Goal: Task Accomplishment & Management: Manage account settings

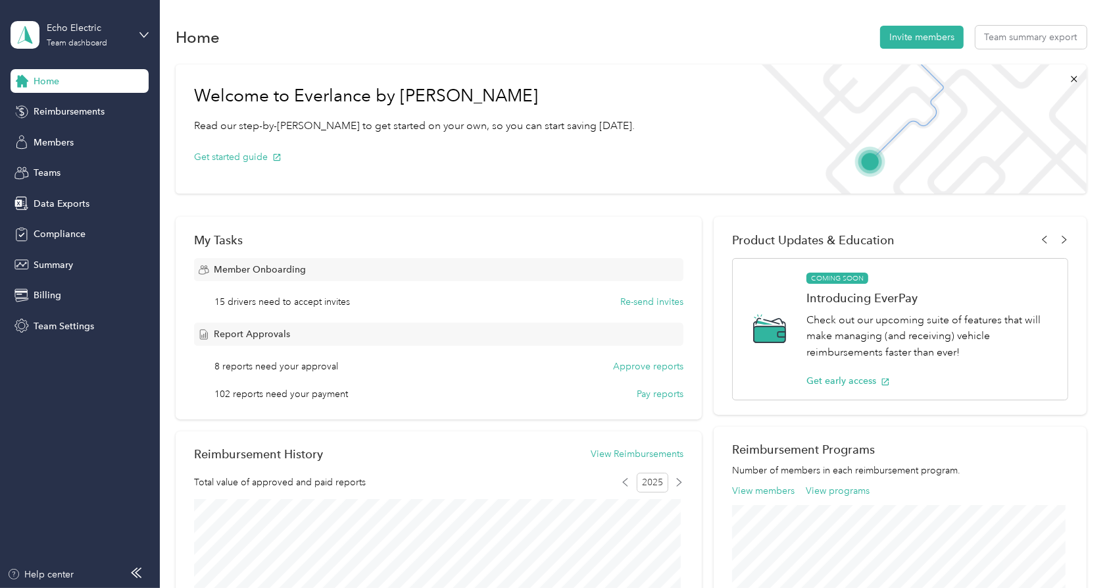
click at [66, 126] on div "Home Reimbursements Members Teams Data Exports Compliance Summary Billing Team …" at bounding box center [80, 203] width 138 height 268
click at [70, 139] on span "Members" at bounding box center [54, 143] width 40 height 14
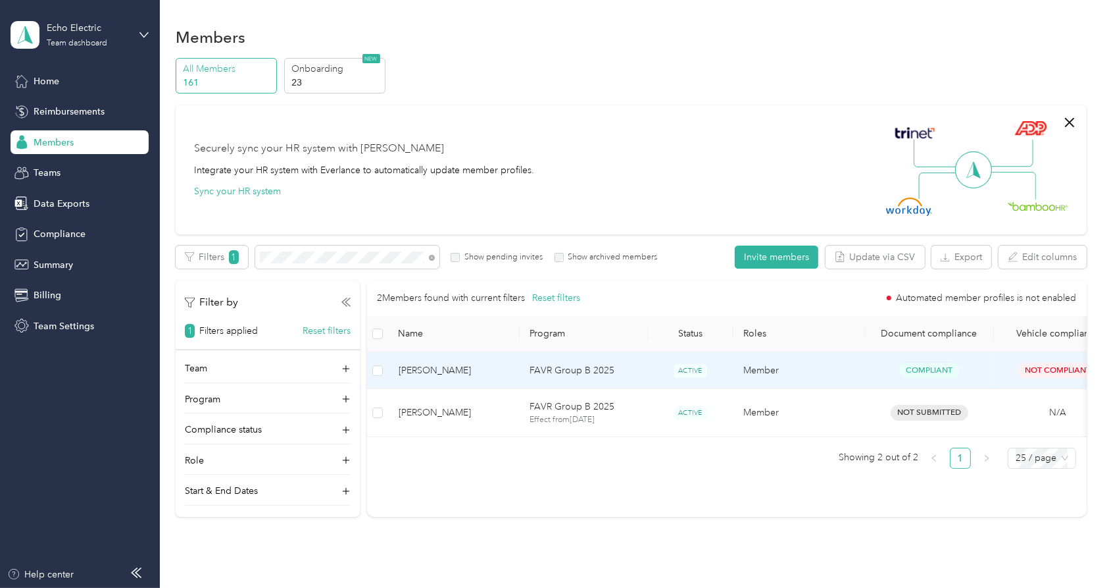
click at [461, 379] on td "[PERSON_NAME]" at bounding box center [454, 370] width 132 height 37
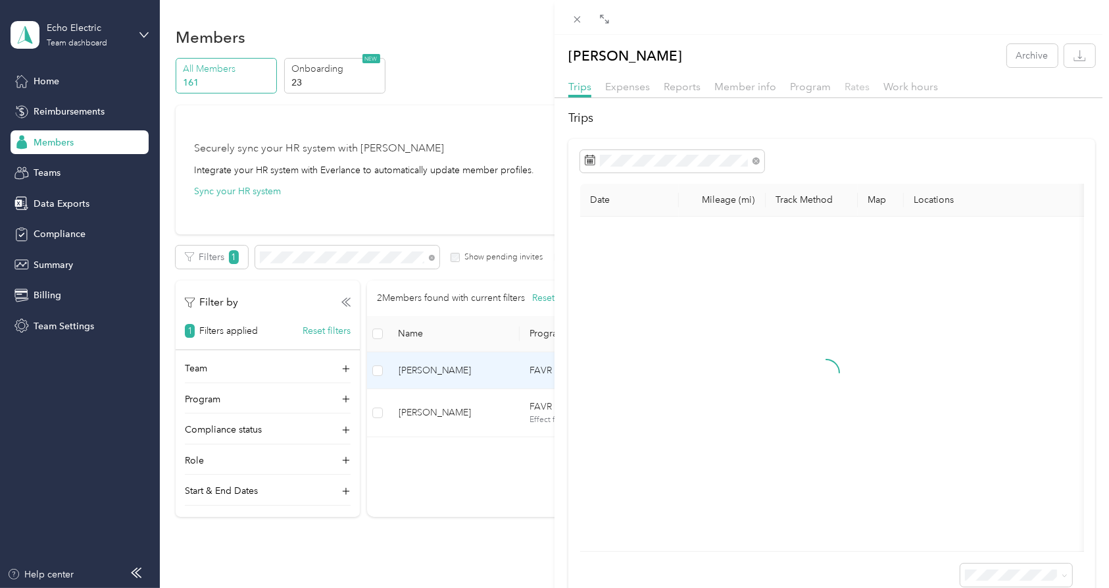
click at [855, 85] on span "Rates" at bounding box center [857, 86] width 25 height 13
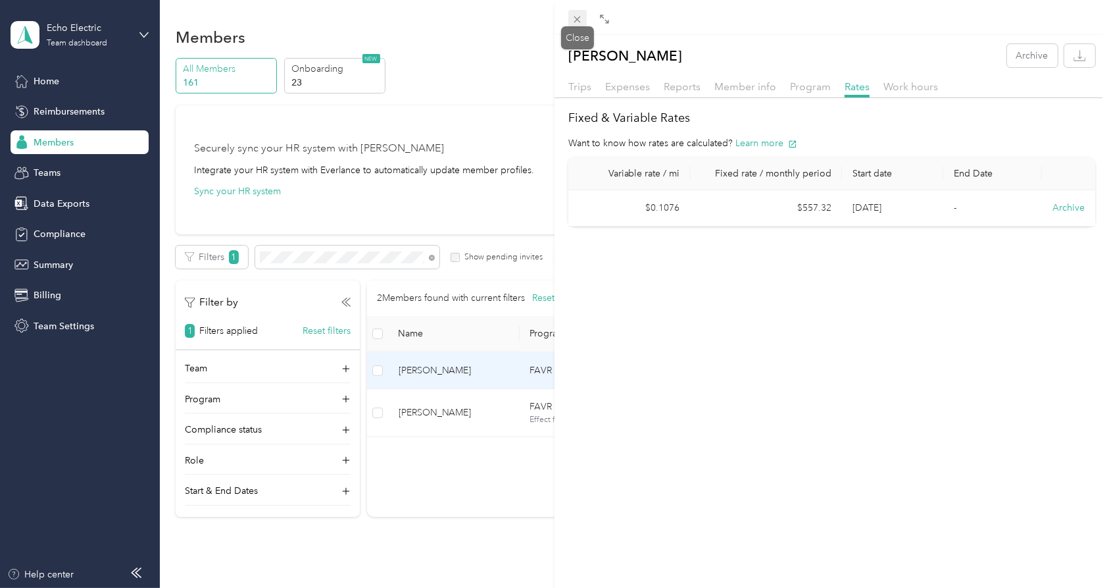
click at [578, 18] on icon at bounding box center [577, 19] width 7 height 7
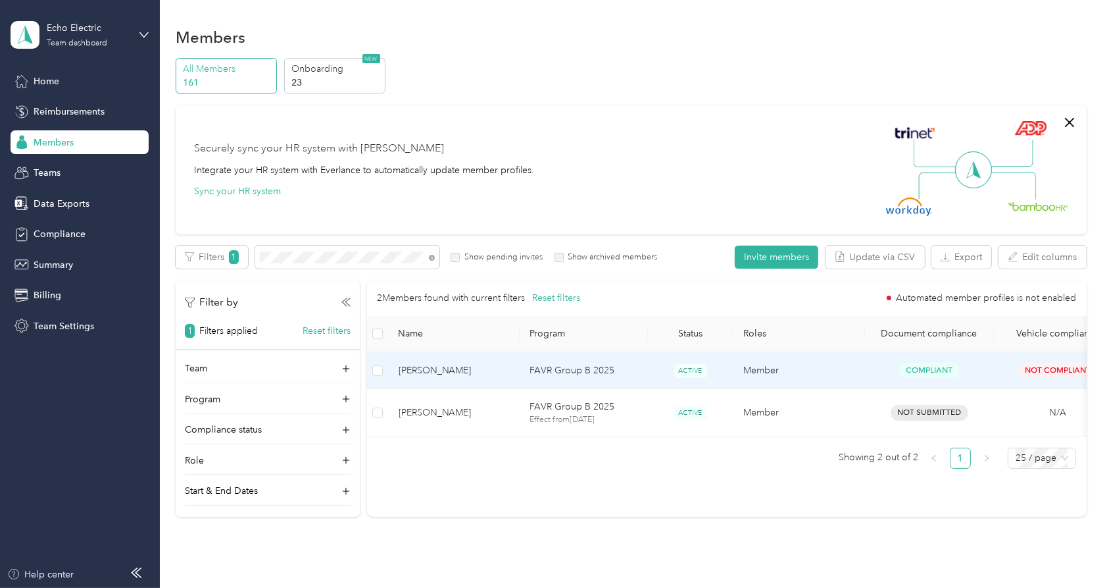
click at [433, 372] on span "[PERSON_NAME]" at bounding box center [454, 370] width 111 height 14
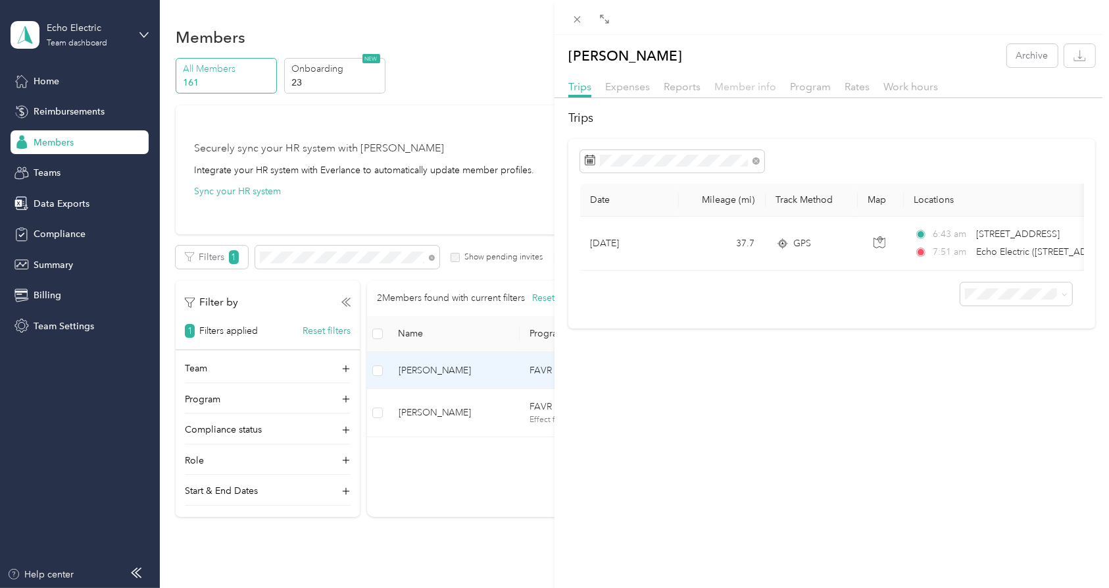
click at [760, 88] on span "Member info" at bounding box center [746, 86] width 62 height 13
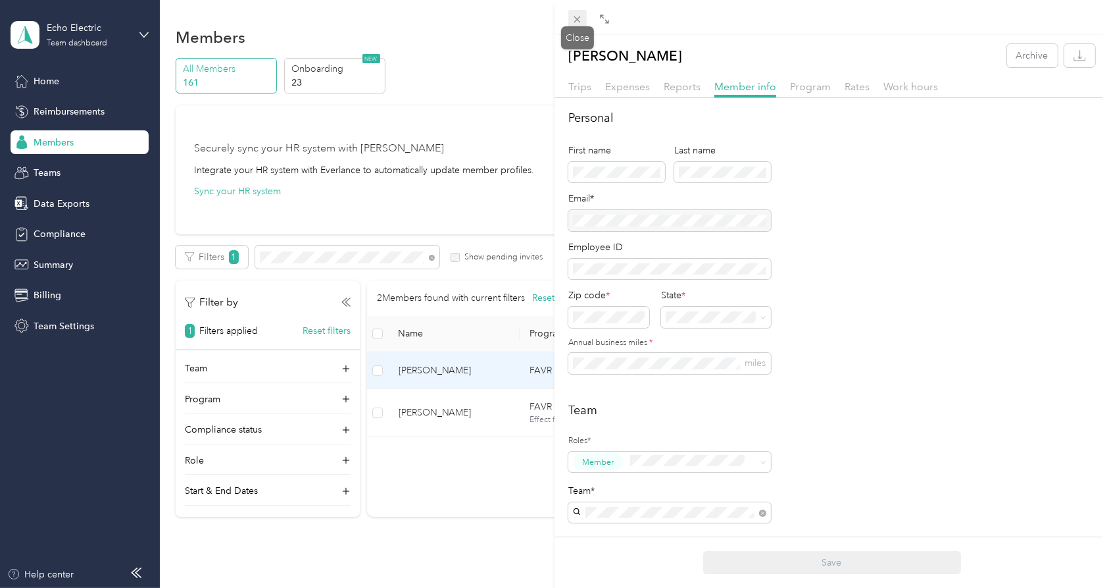
click at [578, 19] on icon at bounding box center [577, 19] width 7 height 7
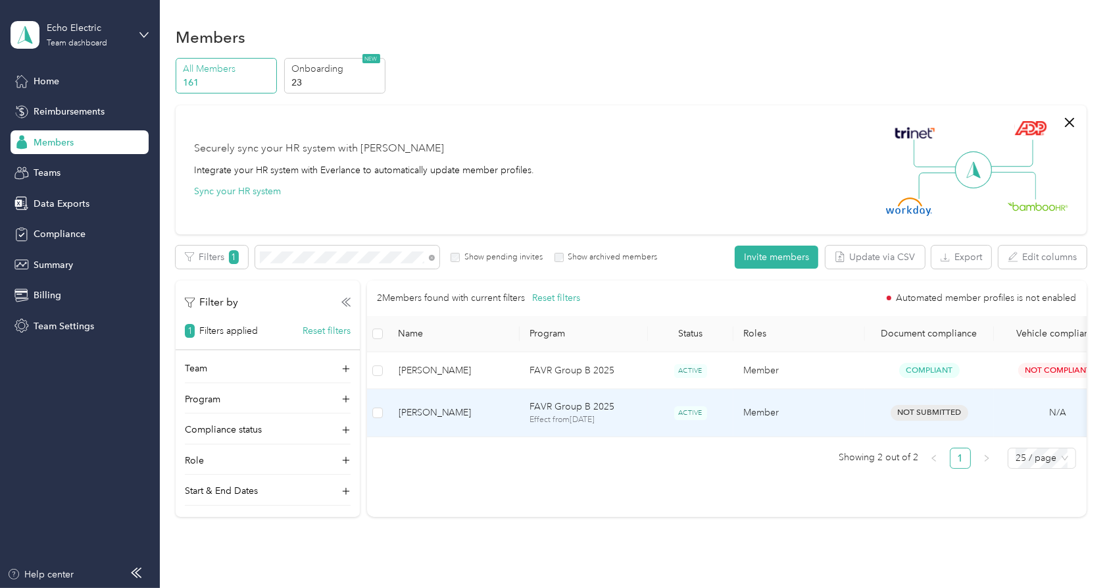
click at [429, 410] on span "[PERSON_NAME]" at bounding box center [454, 412] width 111 height 14
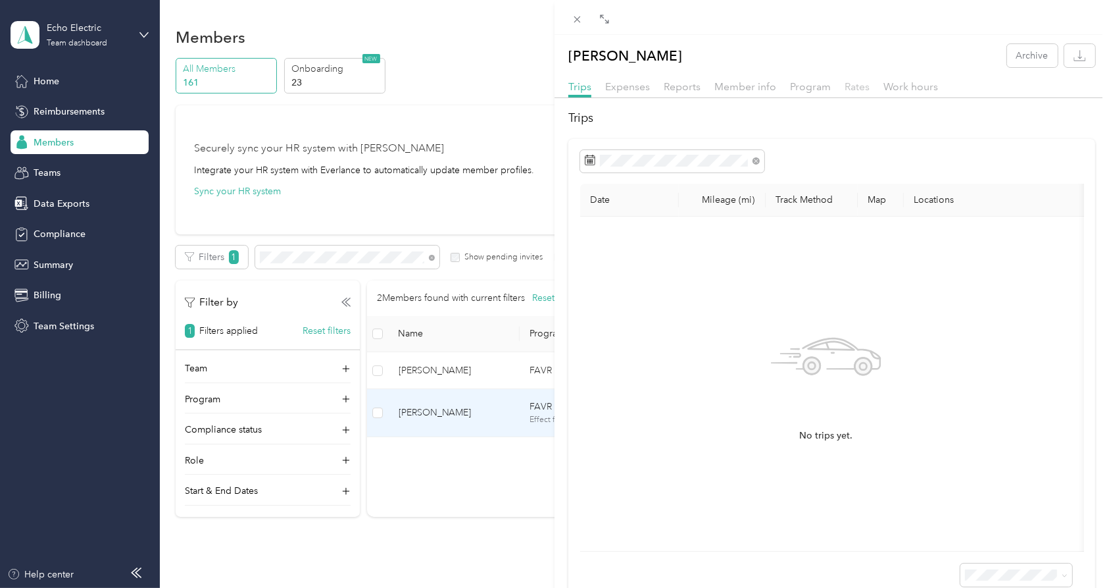
click at [852, 88] on span "Rates" at bounding box center [857, 86] width 25 height 13
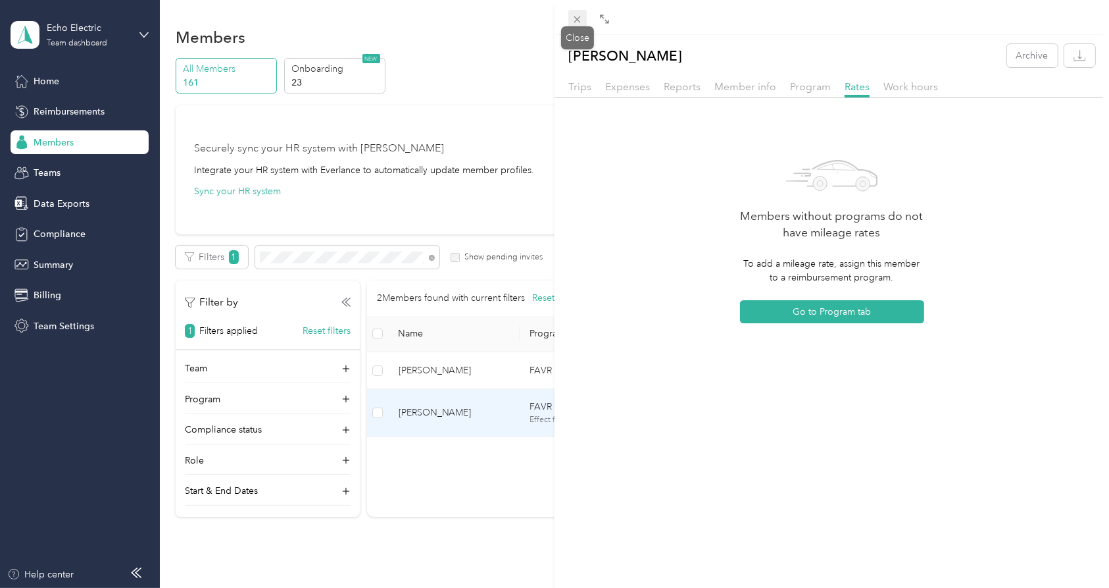
click at [574, 18] on icon at bounding box center [577, 19] width 11 height 11
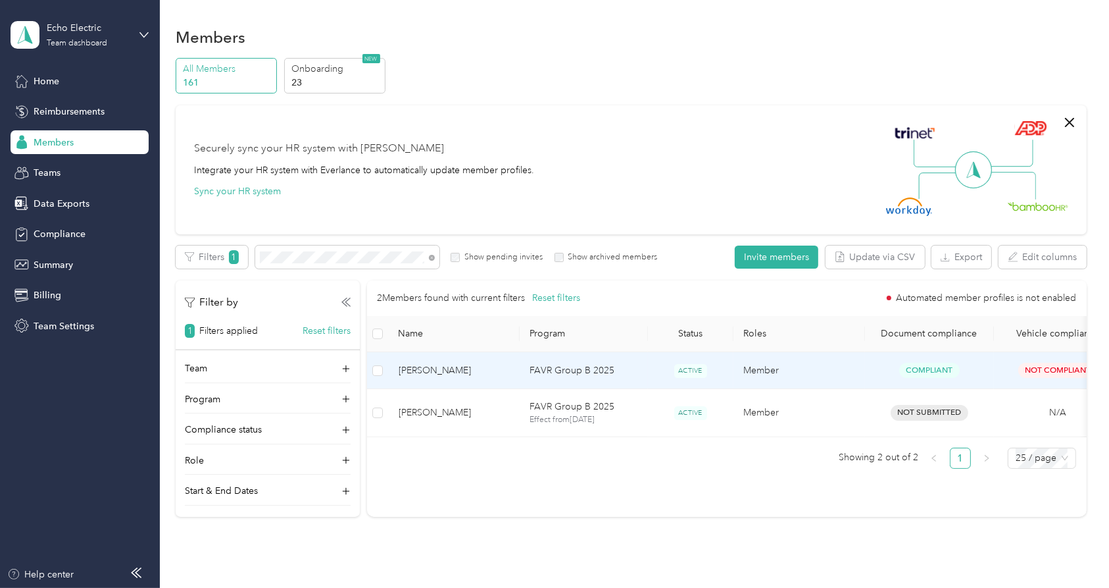
click at [463, 361] on td "[PERSON_NAME]" at bounding box center [454, 370] width 132 height 37
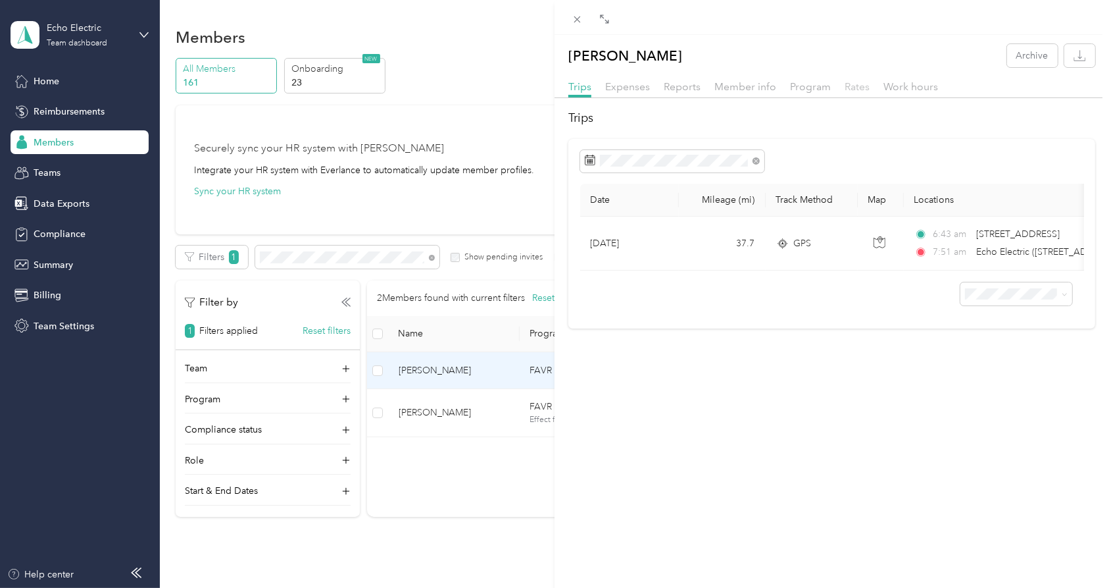
click at [849, 90] on span "Rates" at bounding box center [857, 86] width 25 height 13
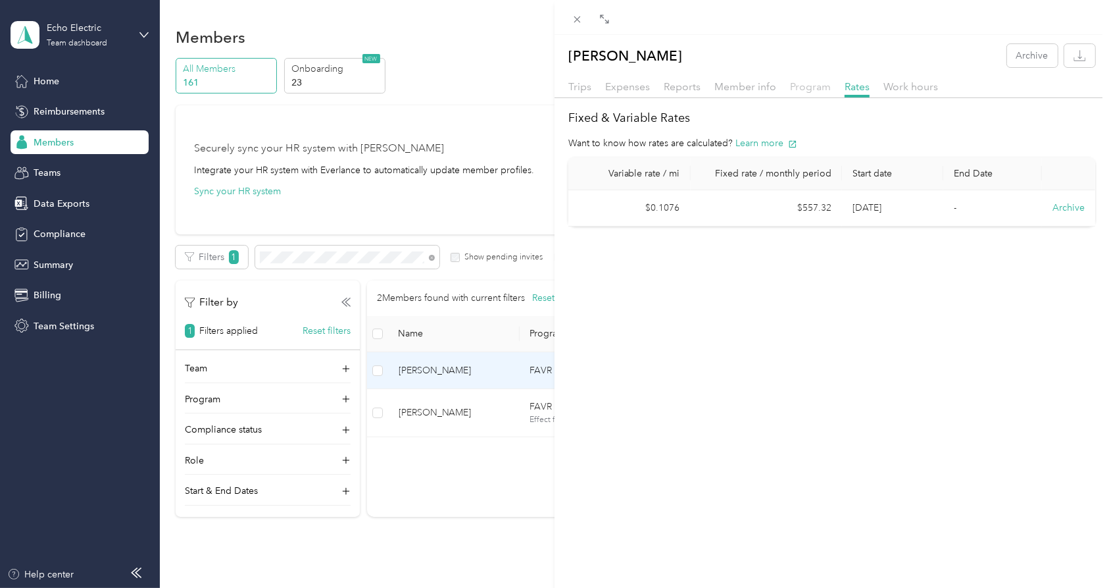
click at [813, 90] on span "Program" at bounding box center [810, 86] width 41 height 13
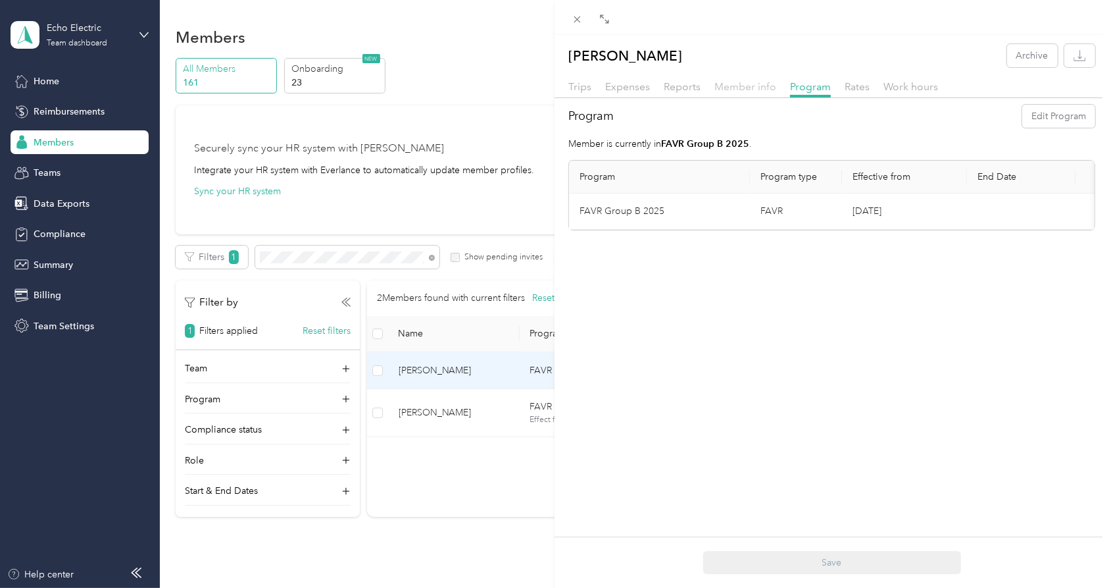
click at [753, 88] on span "Member info" at bounding box center [746, 86] width 62 height 13
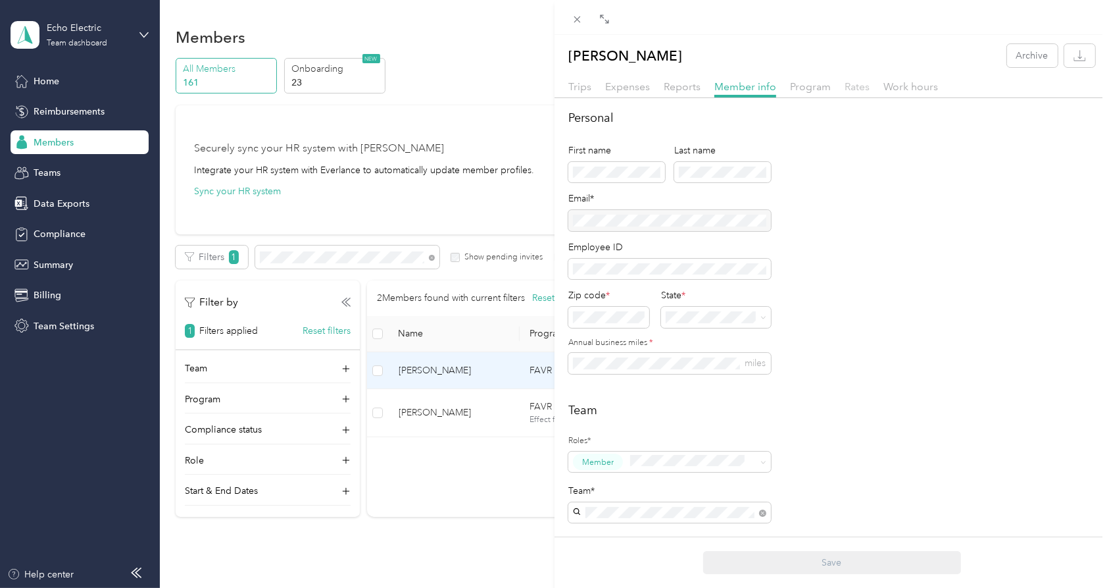
click at [848, 89] on span "Rates" at bounding box center [857, 86] width 25 height 13
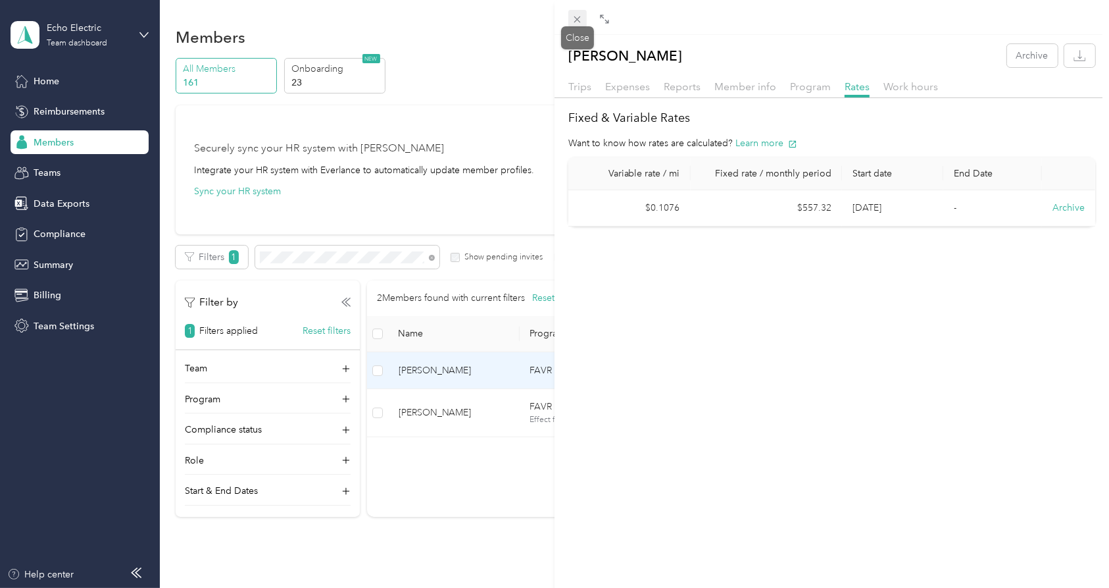
click at [579, 20] on icon at bounding box center [577, 19] width 11 height 11
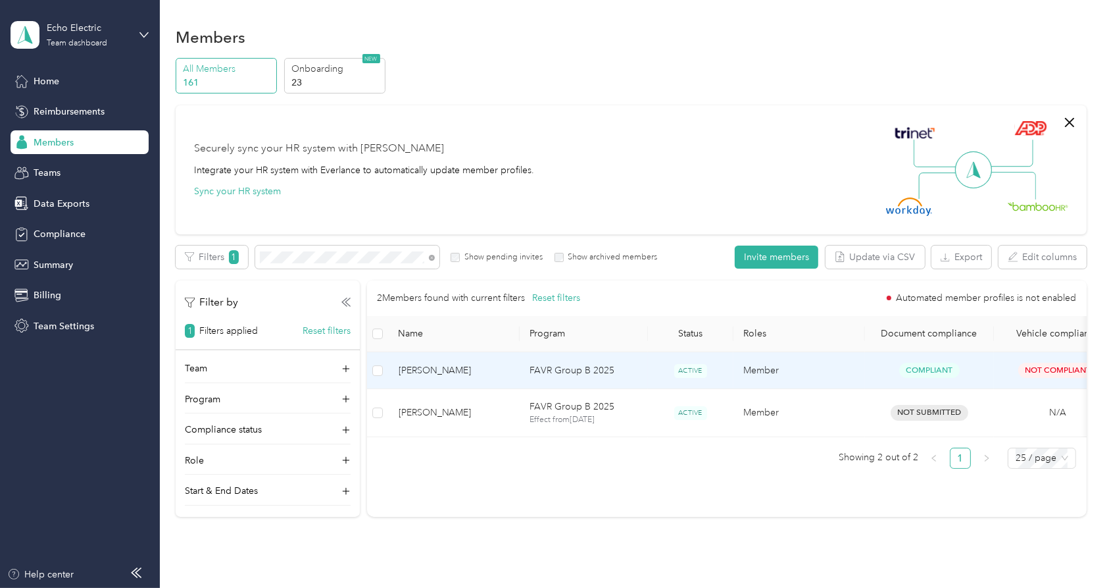
click at [463, 363] on span "[PERSON_NAME]" at bounding box center [454, 370] width 111 height 14
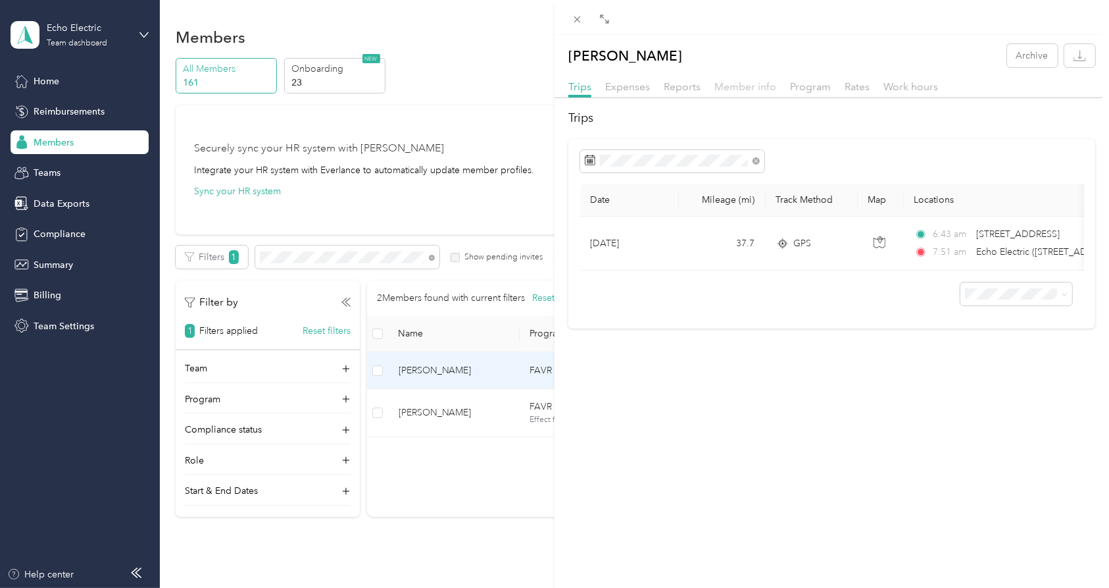
click at [744, 84] on span "Member info" at bounding box center [746, 86] width 62 height 13
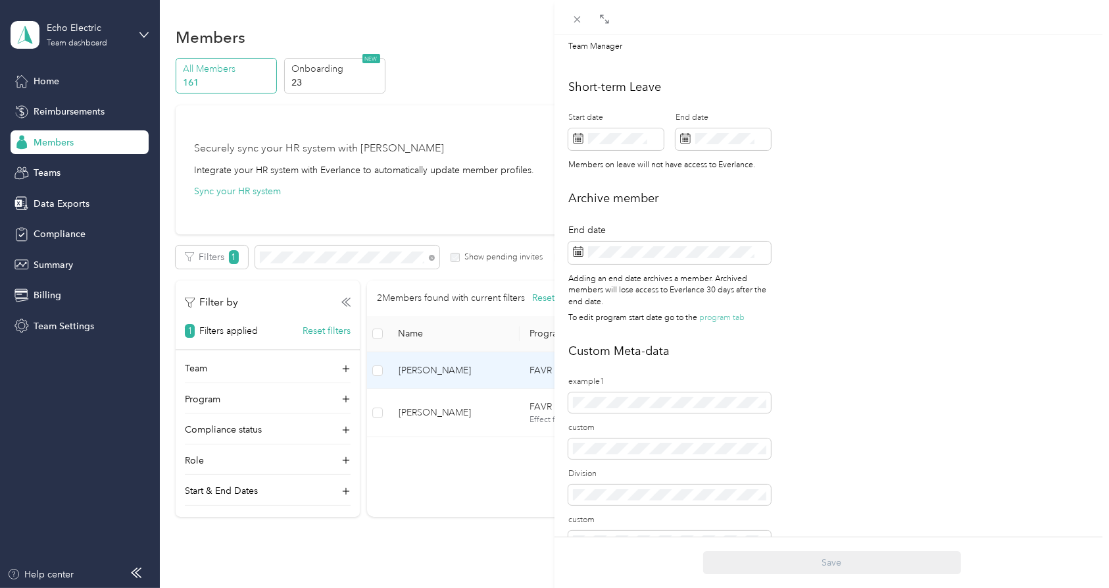
scroll to position [73, 0]
